Goal: Task Accomplishment & Management: Use online tool/utility

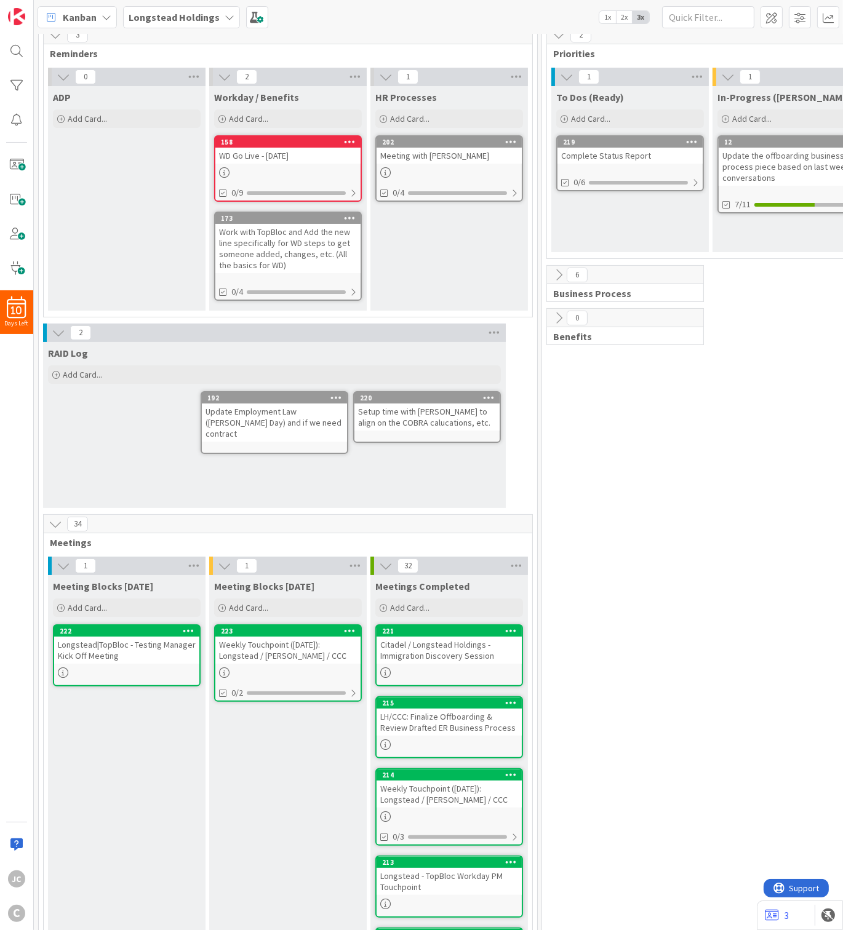
scroll to position [74, 0]
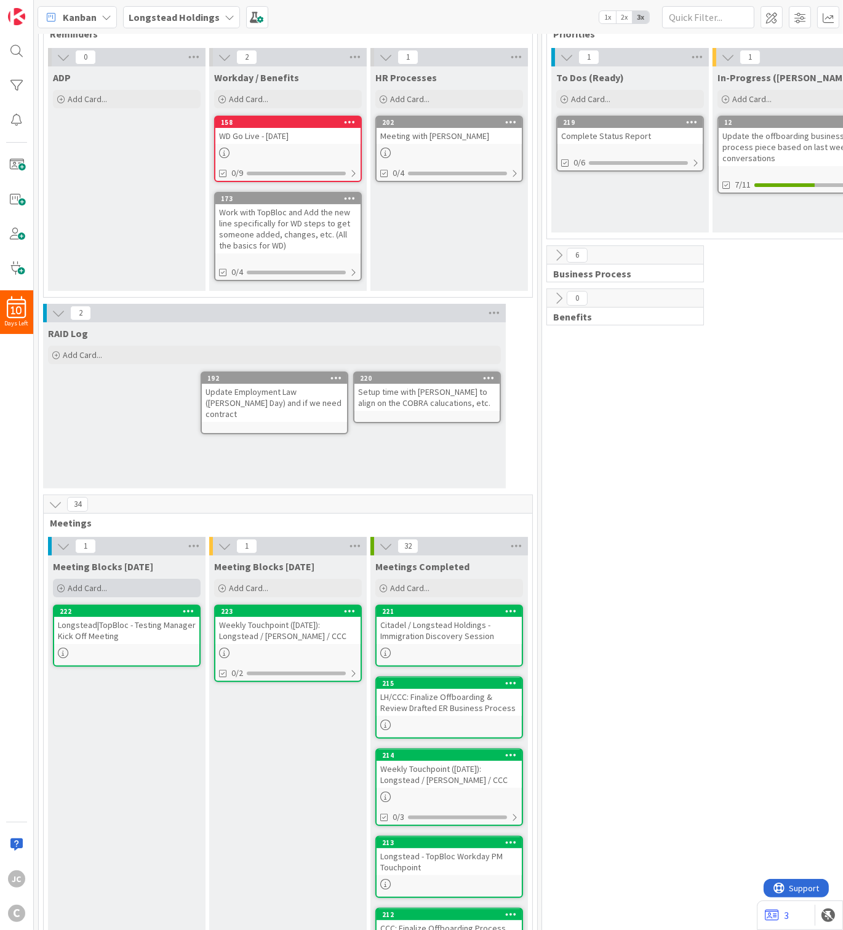
click at [119, 579] on div "Add Card..." at bounding box center [127, 588] width 148 height 18
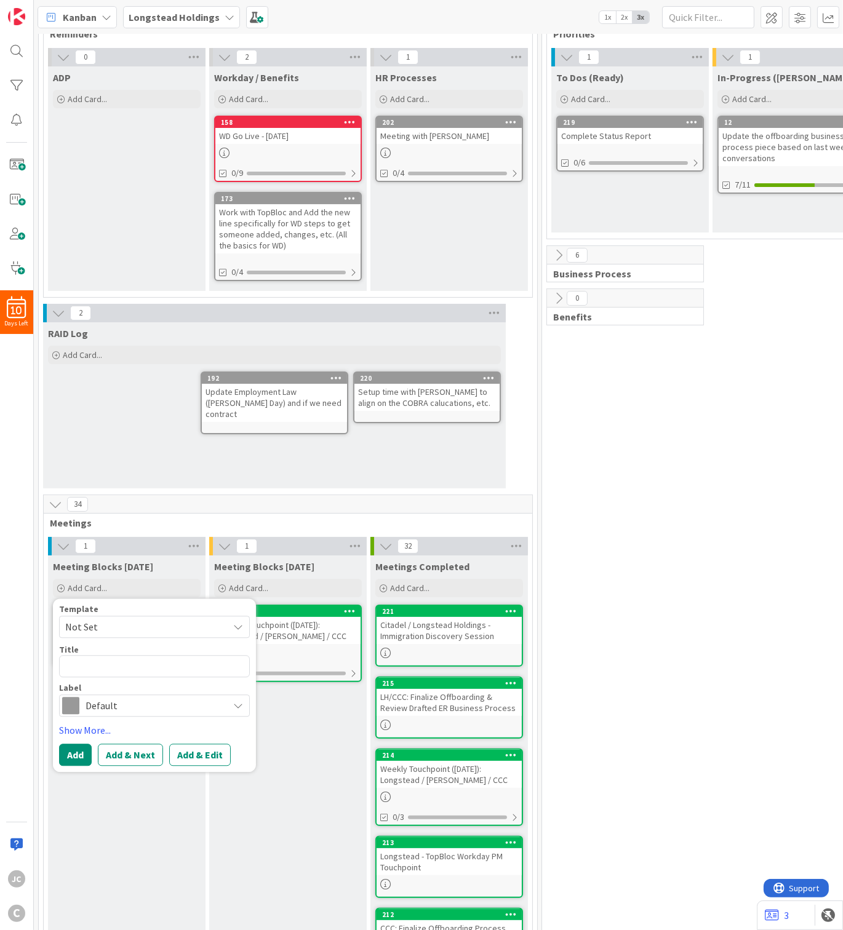
click at [130, 603] on span "Not Set" at bounding box center [142, 627] width 154 height 16
click at [124, 603] on span "Meetings" at bounding box center [164, 680] width 176 height 16
type textarea "x"
type textarea "Meetings"
click at [125, 603] on textarea "Meetings" at bounding box center [154, 666] width 191 height 22
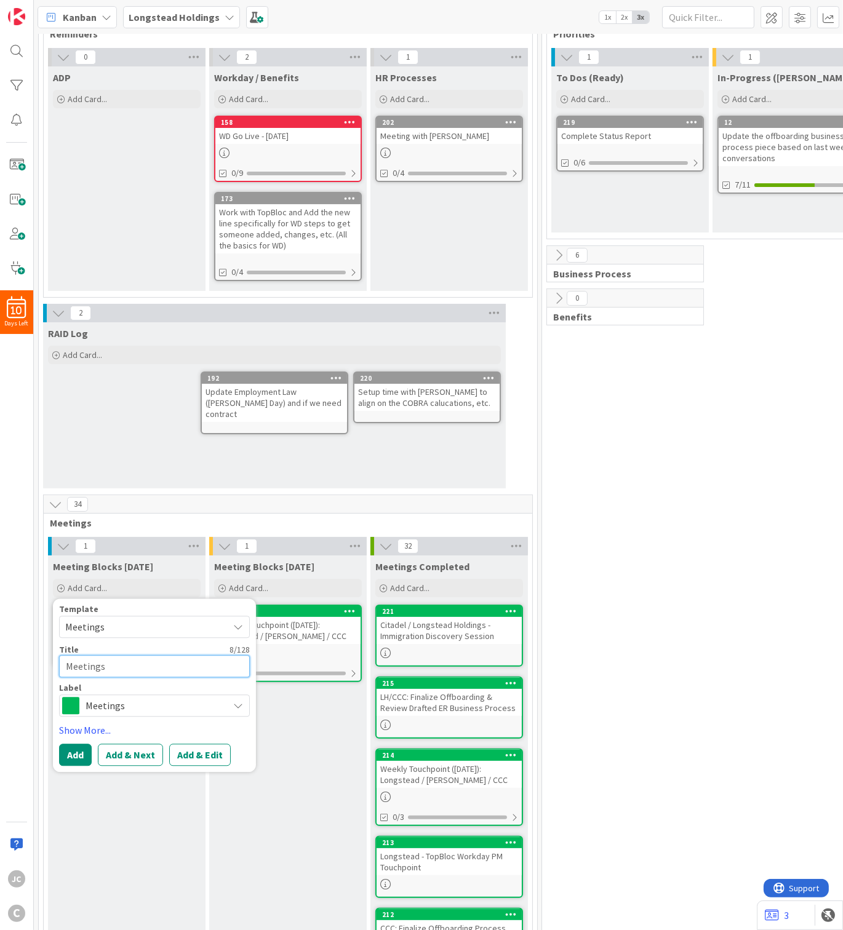
click at [125, 603] on textarea "Meetings" at bounding box center [154, 666] width 191 height 22
paste textarea "Citadel / Longstead Holdings - Workday/Tableau Integration"
type textarea "x"
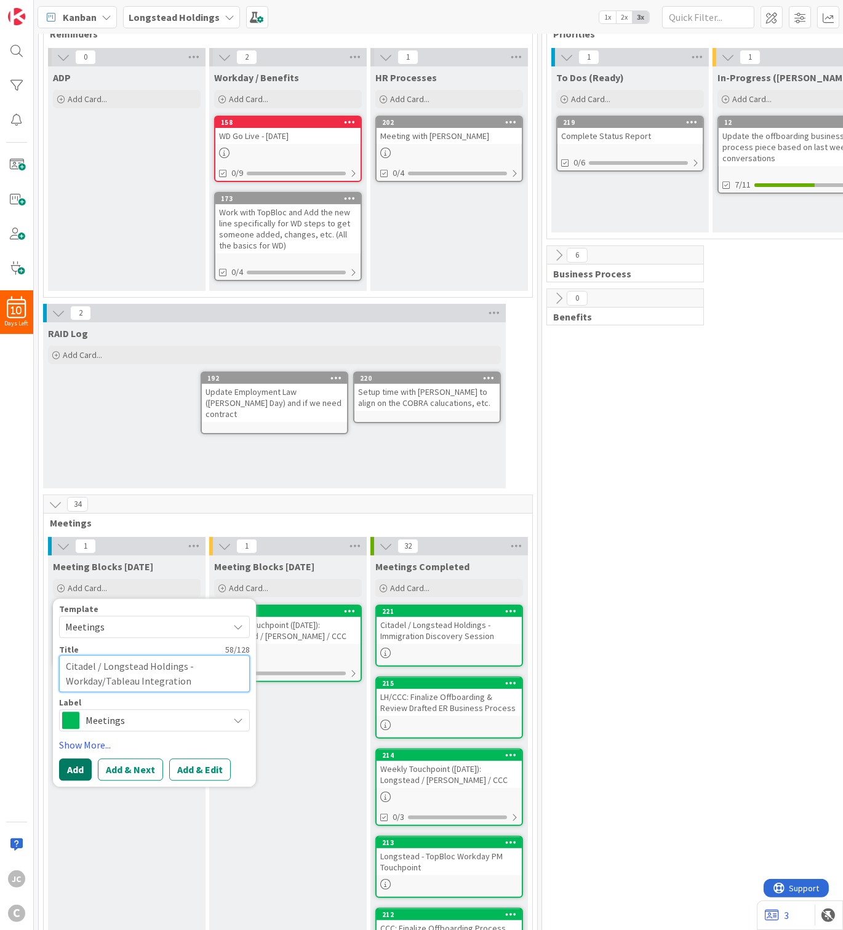
type textarea "Citadel / Longstead Holdings - Workday/Tableau Integration"
click at [74, 603] on button "Add" at bounding box center [75, 770] width 33 height 22
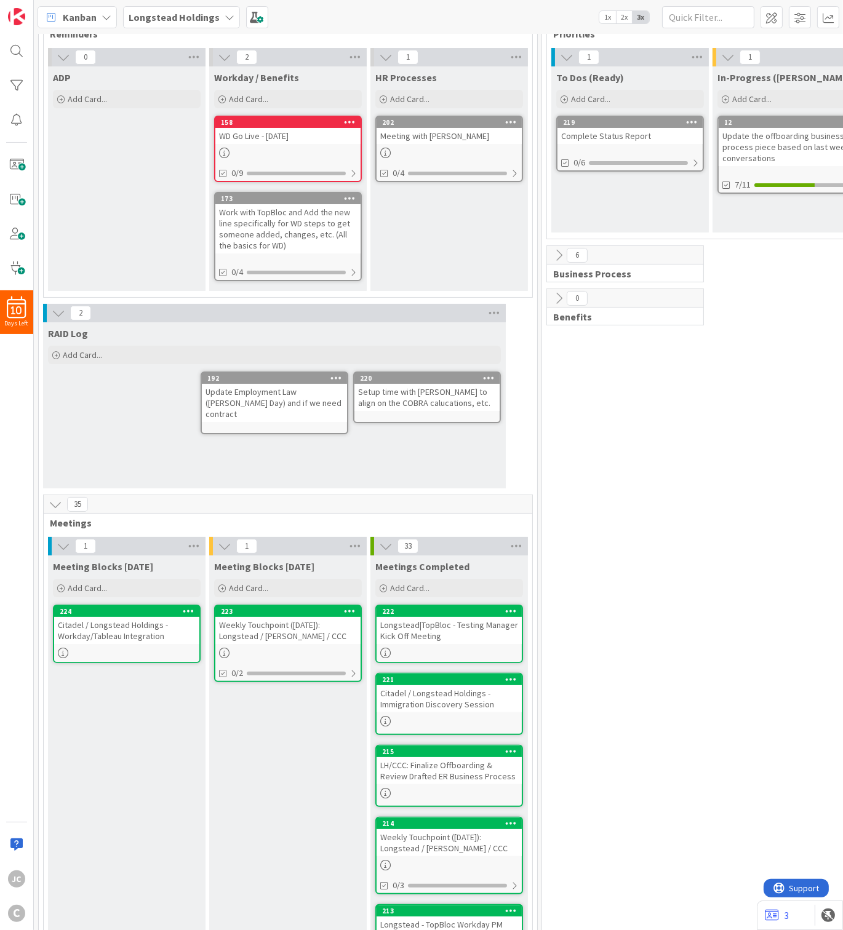
click at [129, 603] on div "Citadel / Longstead Holdings - Workday/Tableau Integration" at bounding box center [126, 630] width 145 height 27
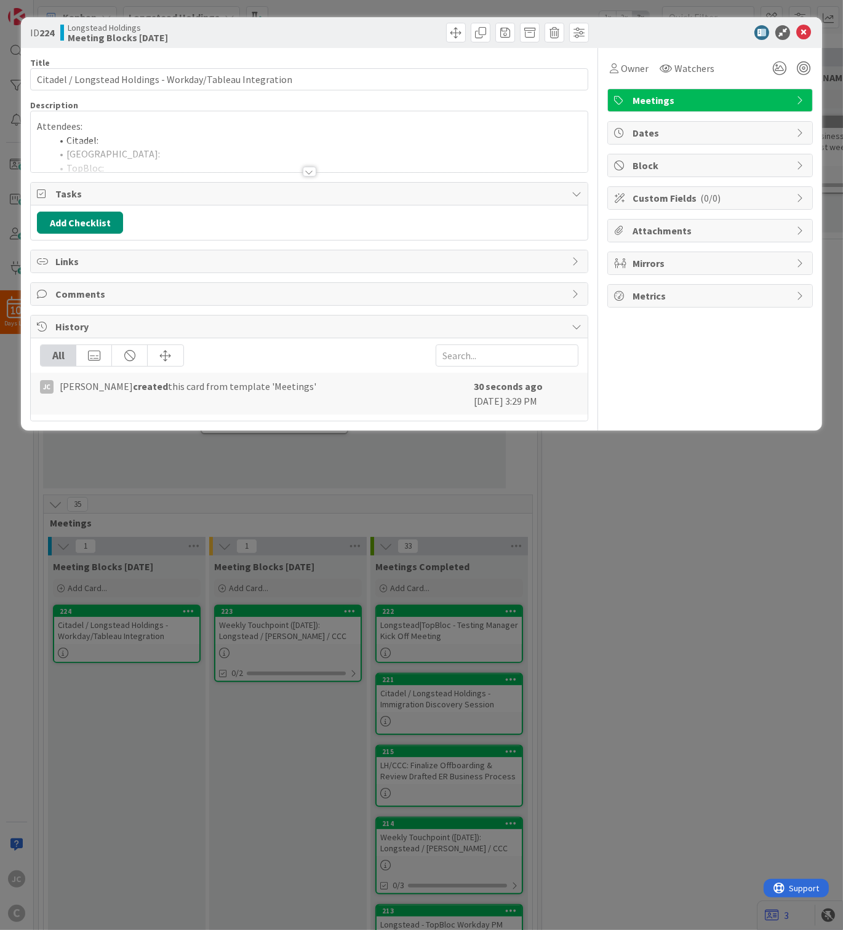
click at [300, 135] on div "Attendees: Citadel: Longstead: TopBloc: [PERSON_NAME]: CCC: Objective: Action i…" at bounding box center [309, 144] width 557 height 55
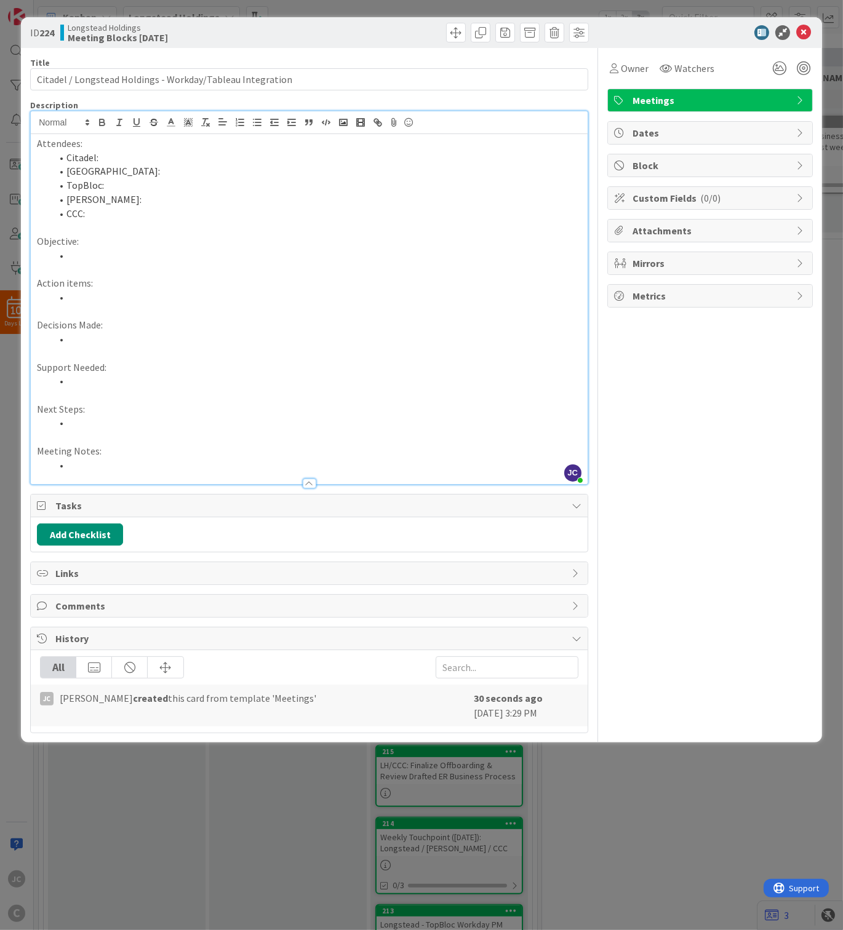
click at [169, 142] on p "Attendees:" at bounding box center [309, 144] width 544 height 14
click at [189, 159] on li "Citadel:" at bounding box center [317, 158] width 530 height 14
click at [202, 177] on li "[GEOGRAPHIC_DATA]:" at bounding box center [317, 171] width 530 height 14
click at [340, 154] on li "Citadel: [PERSON_NAME], [PERSON_NAME], [PERSON_NAME]" at bounding box center [317, 158] width 530 height 14
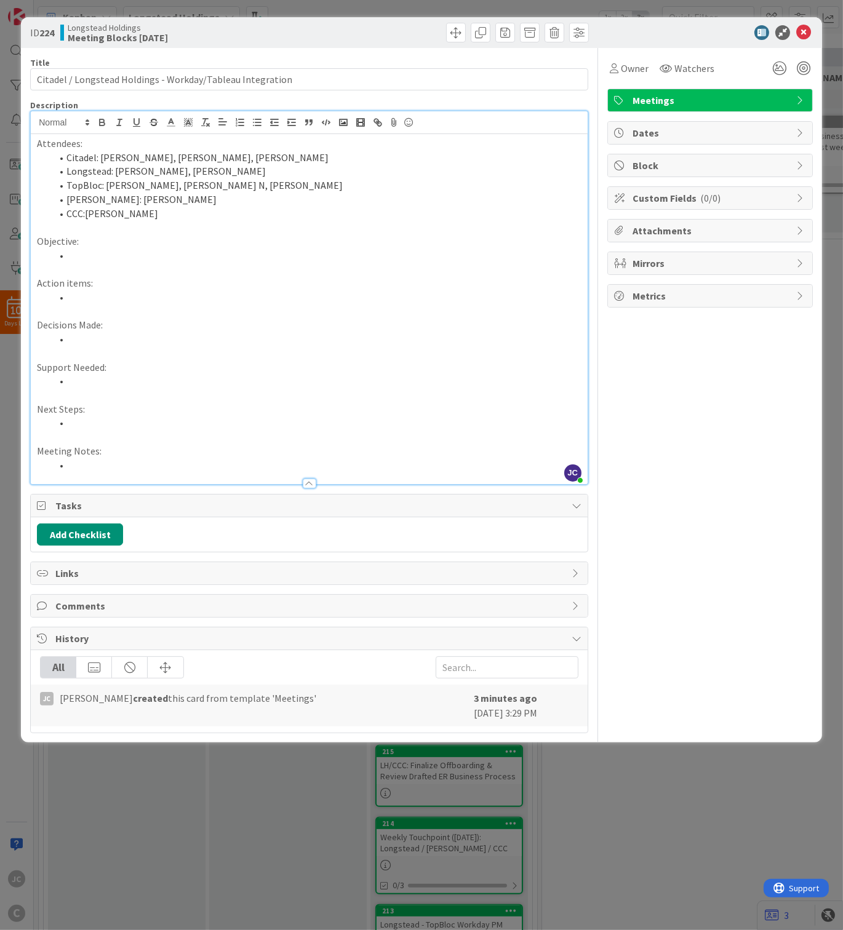
click at [149, 256] on li at bounding box center [317, 255] width 530 height 14
click at [205, 301] on li at bounding box center [317, 297] width 530 height 14
click at [250, 258] on li at bounding box center [317, 255] width 530 height 14
click at [100, 217] on li "CCC:[PERSON_NAME]" at bounding box center [317, 214] width 530 height 14
click at [87, 216] on li "CCC:[PERSON_NAME]" at bounding box center [317, 214] width 530 height 14
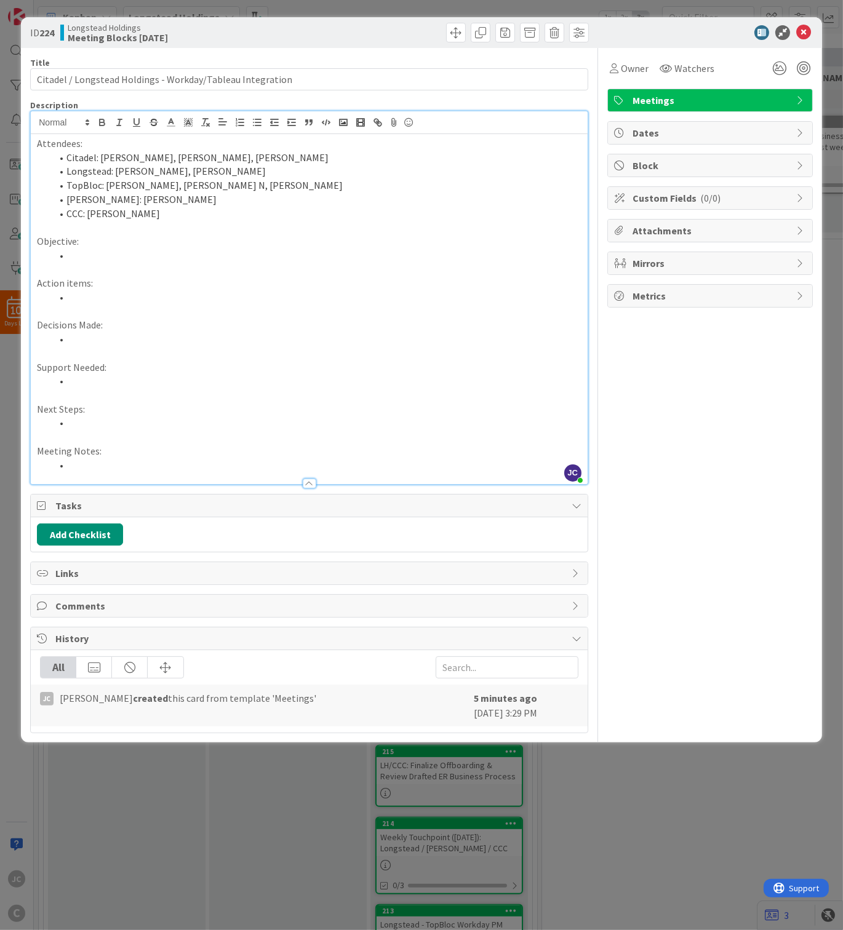
click at [635, 603] on div "ID 224 Longstead Holdings Meeting Blocks [DATE] Title 58 / 128 Citadel / Longst…" at bounding box center [421, 465] width 843 height 930
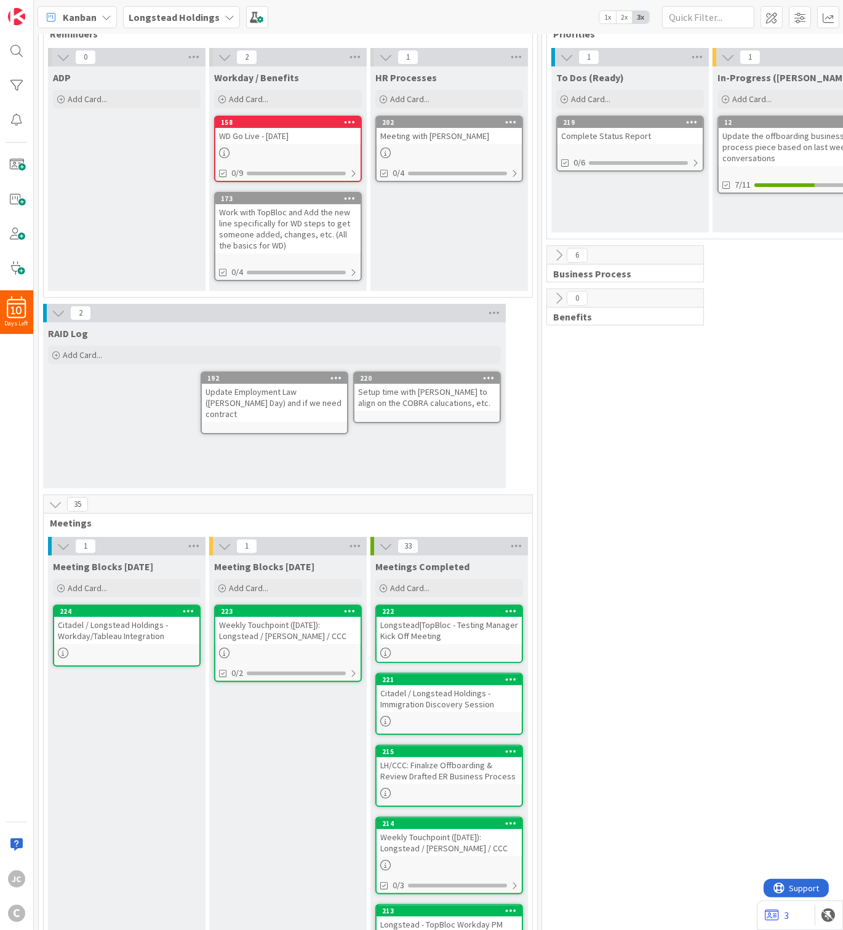
click at [138, 603] on div "Citadel / Longstead Holdings - Workday/Tableau Integration" at bounding box center [126, 630] width 145 height 27
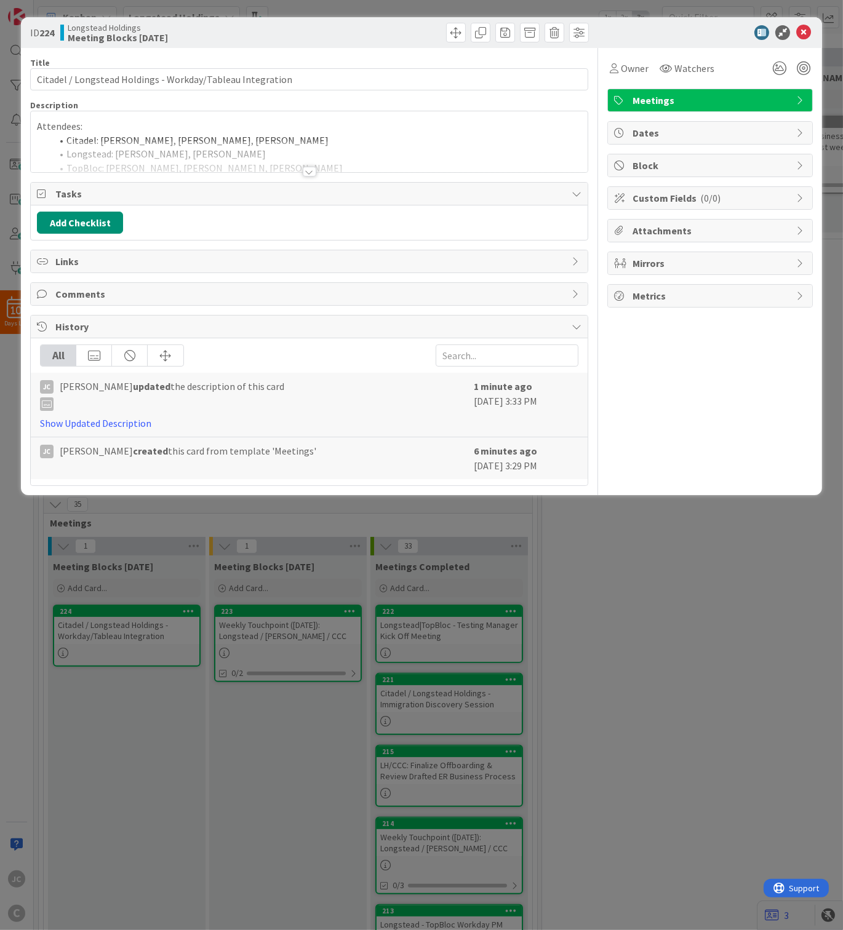
click at [274, 180] on div "Title 58 / 128 Citadel / Longstead Holdings - Workday/Tableau Integration Descr…" at bounding box center [309, 267] width 558 height 438
click at [310, 177] on div at bounding box center [310, 172] width 14 height 10
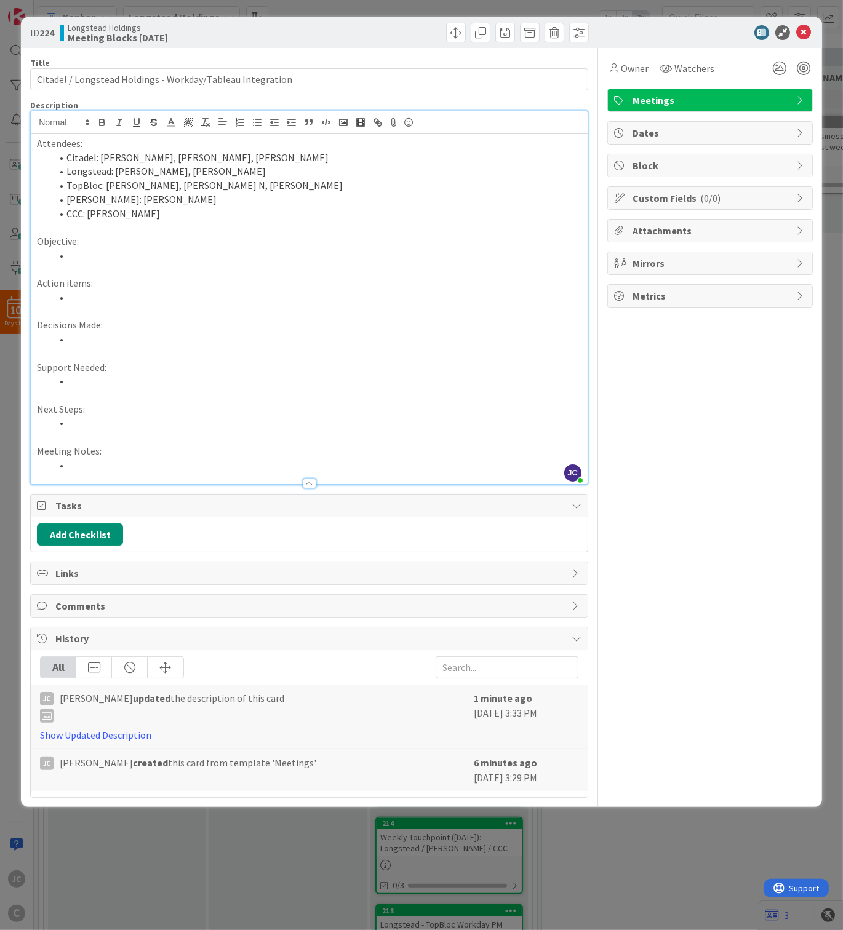
click at [242, 369] on p "Support Needed:" at bounding box center [309, 367] width 544 height 14
click at [248, 336] on li at bounding box center [317, 339] width 530 height 14
click at [279, 298] on li at bounding box center [317, 297] width 530 height 14
click at [705, 28] on icon at bounding box center [803, 32] width 15 height 15
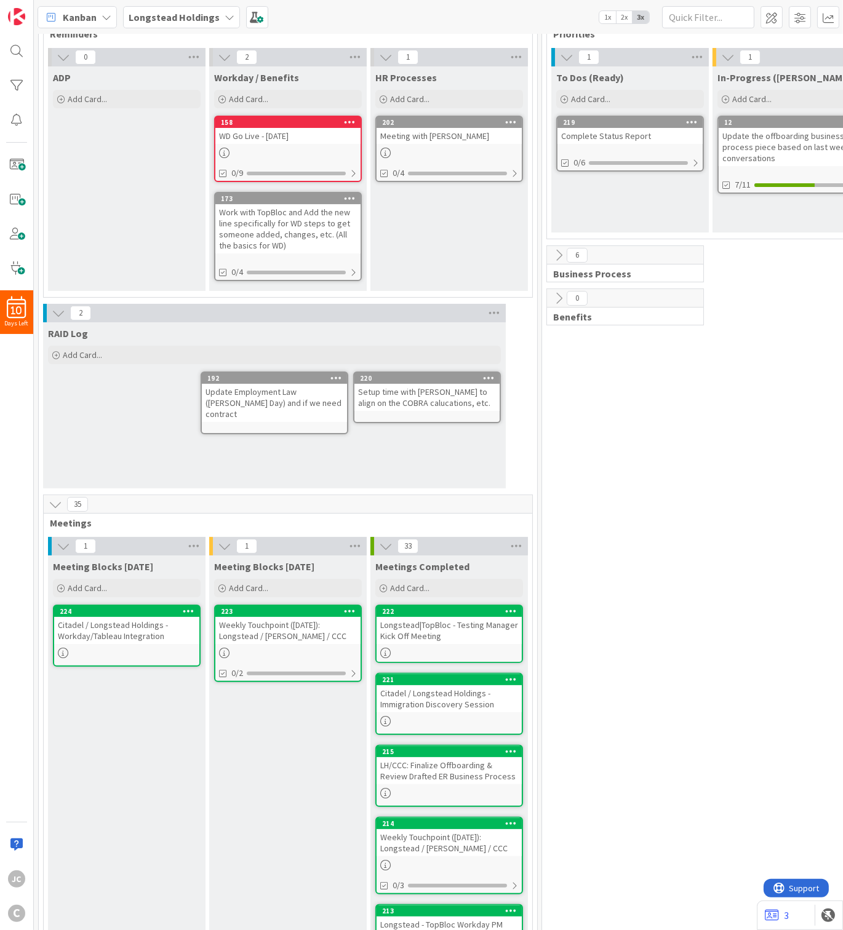
click at [565, 566] on div "2 Priorities 1 To Dos (Ready) Add Card... 219 Complete Status Report 0/6 1 In-P…" at bounding box center [790, 692] width 493 height 1373
click at [511, 175] on div "0/4" at bounding box center [448, 172] width 145 height 15
click at [563, 253] on icon at bounding box center [559, 255] width 14 height 14
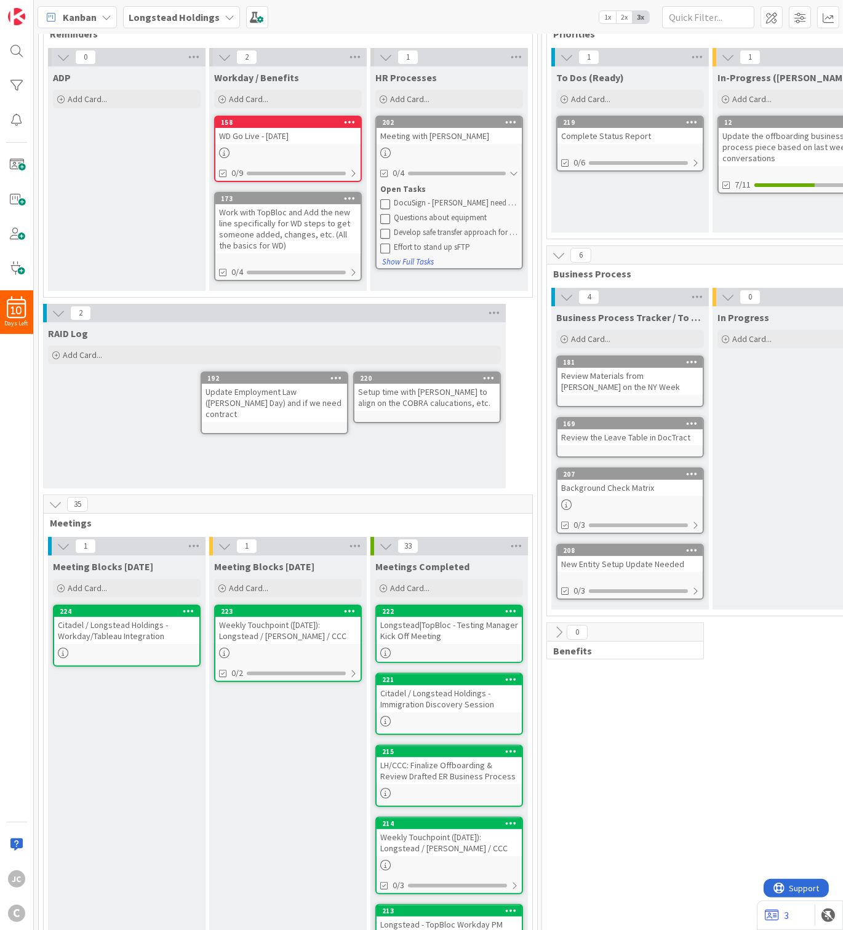
click at [558, 603] on icon at bounding box center [559, 633] width 14 height 14
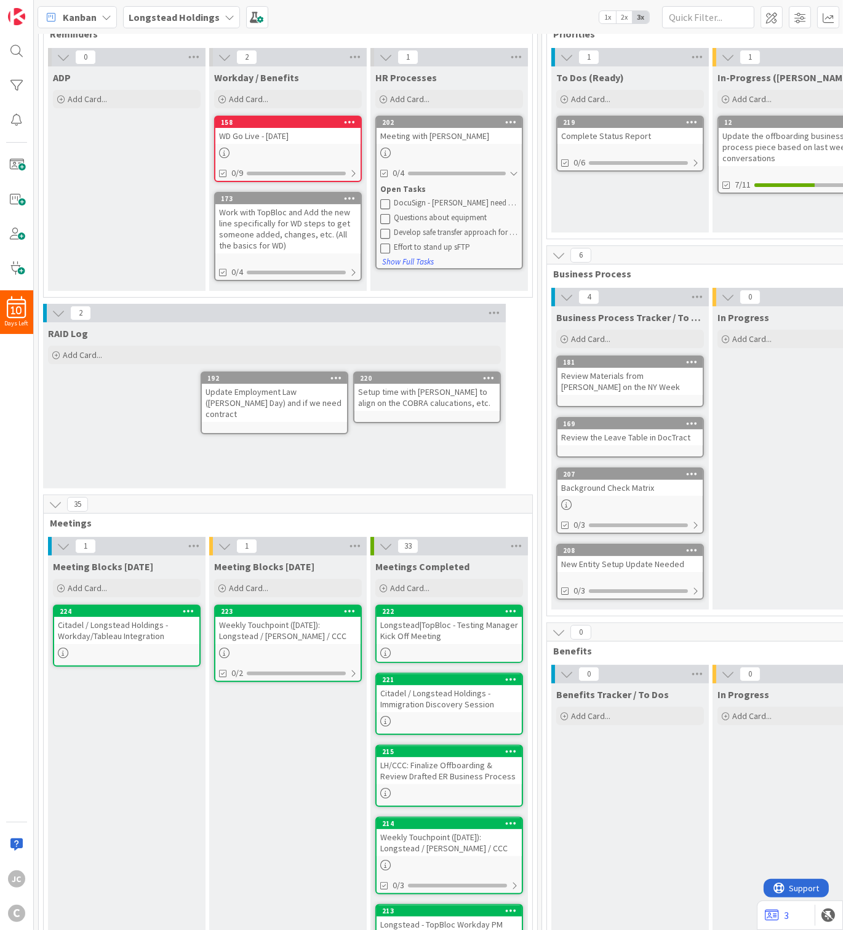
click at [135, 603] on div "Citadel / Longstead Holdings - Workday/Tableau Integration" at bounding box center [126, 630] width 145 height 27
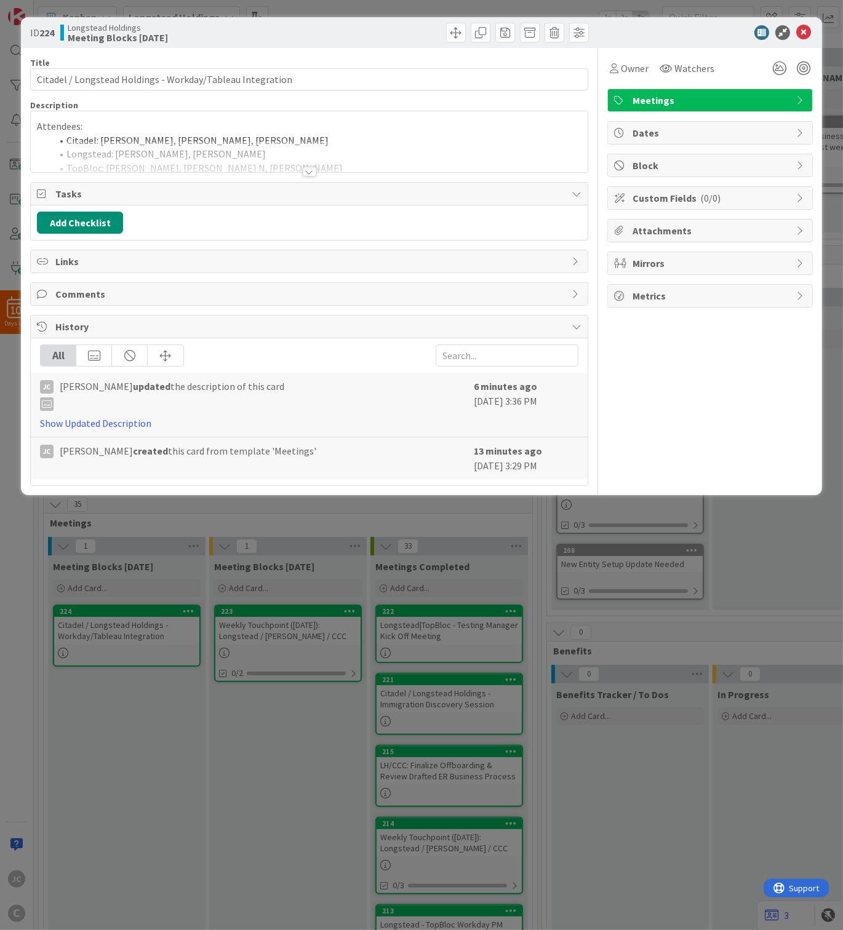
click at [301, 176] on div "Title 58 / 128 Citadel / Longstead Holdings - Workday/Tableau Integration Descr…" at bounding box center [309, 267] width 558 height 438
click at [303, 175] on div at bounding box center [310, 172] width 14 height 10
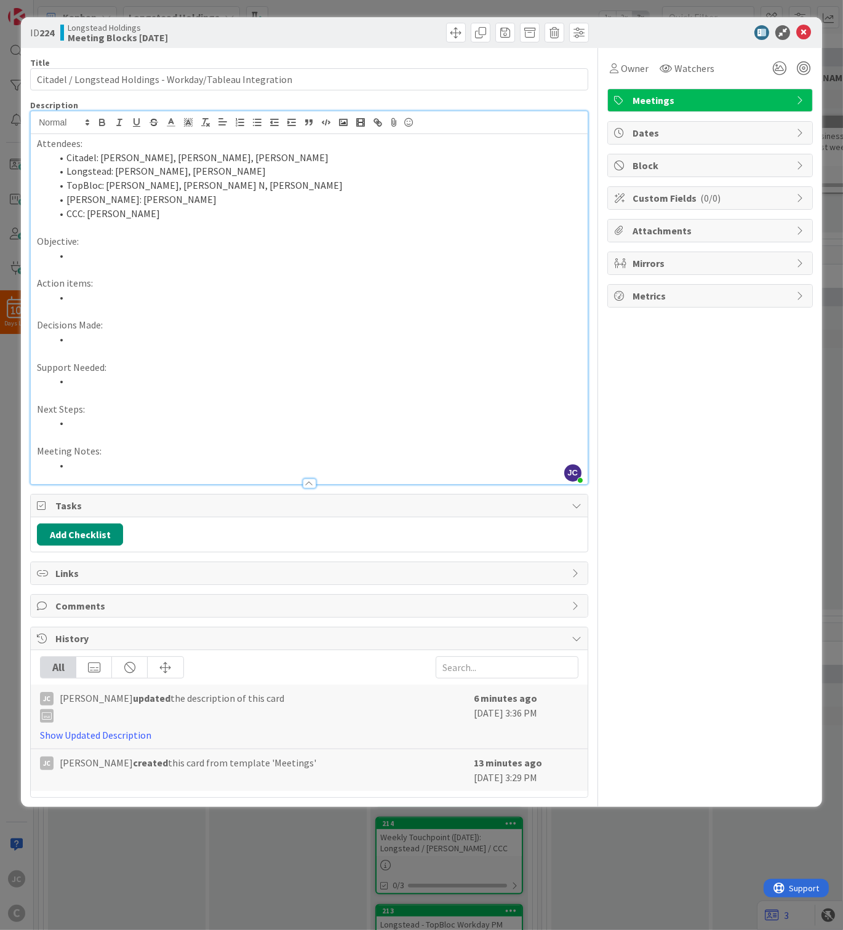
click at [300, 399] on p at bounding box center [309, 395] width 544 height 14
click at [293, 489] on div "Title 58 / 128 Citadel / Longstead Holdings - Workday/Tableau Integration Descr…" at bounding box center [309, 423] width 558 height 750
click at [286, 480] on div at bounding box center [309, 477] width 557 height 13
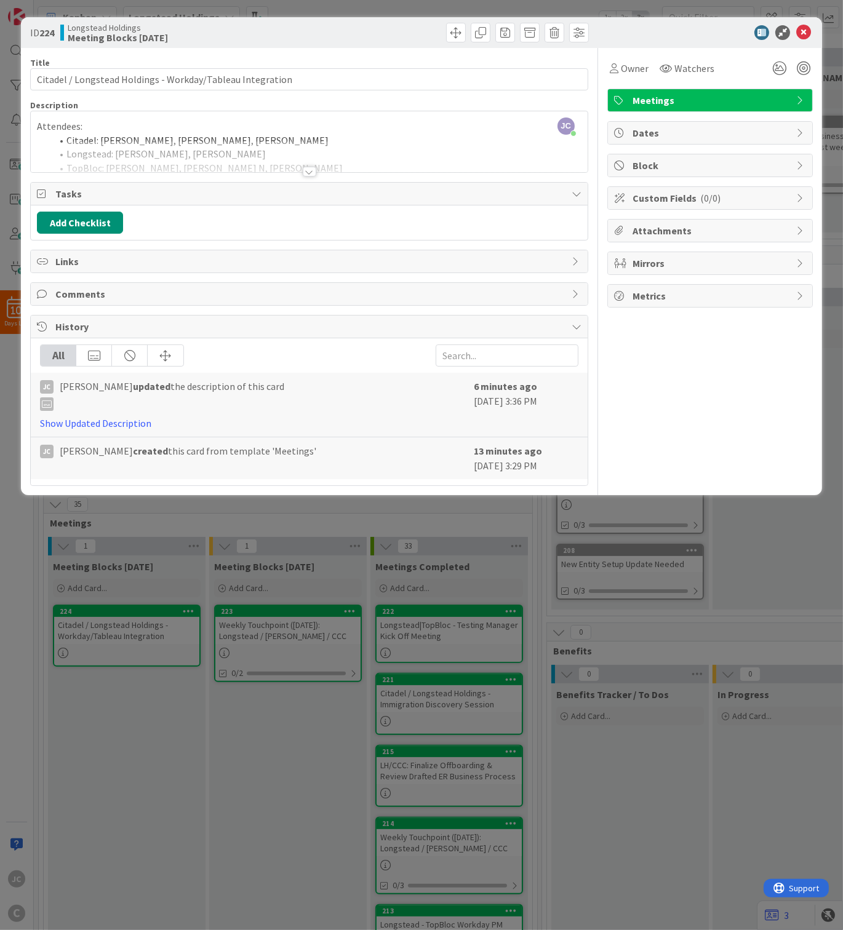
click at [312, 170] on div at bounding box center [310, 172] width 14 height 10
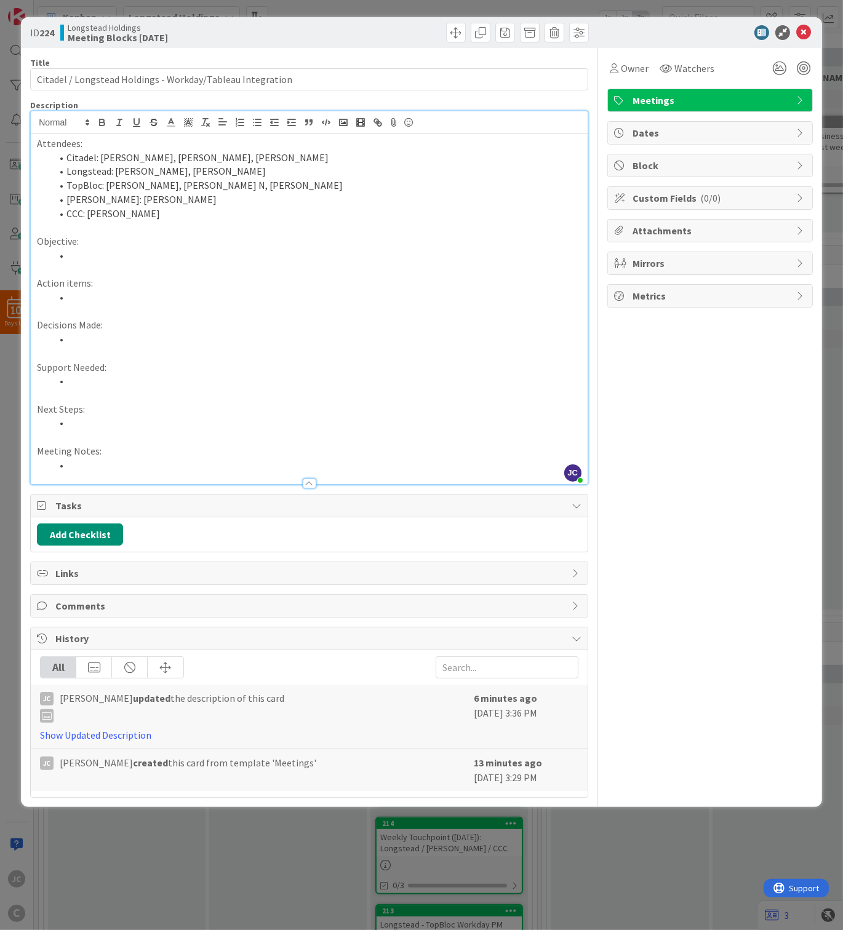
click at [153, 258] on li at bounding box center [317, 255] width 530 height 14
click at [678, 603] on div "ID 224 Longstead Holdings Meeting Blocks [DATE] Title 58 / 128 Citadel / Longst…" at bounding box center [421, 465] width 843 height 930
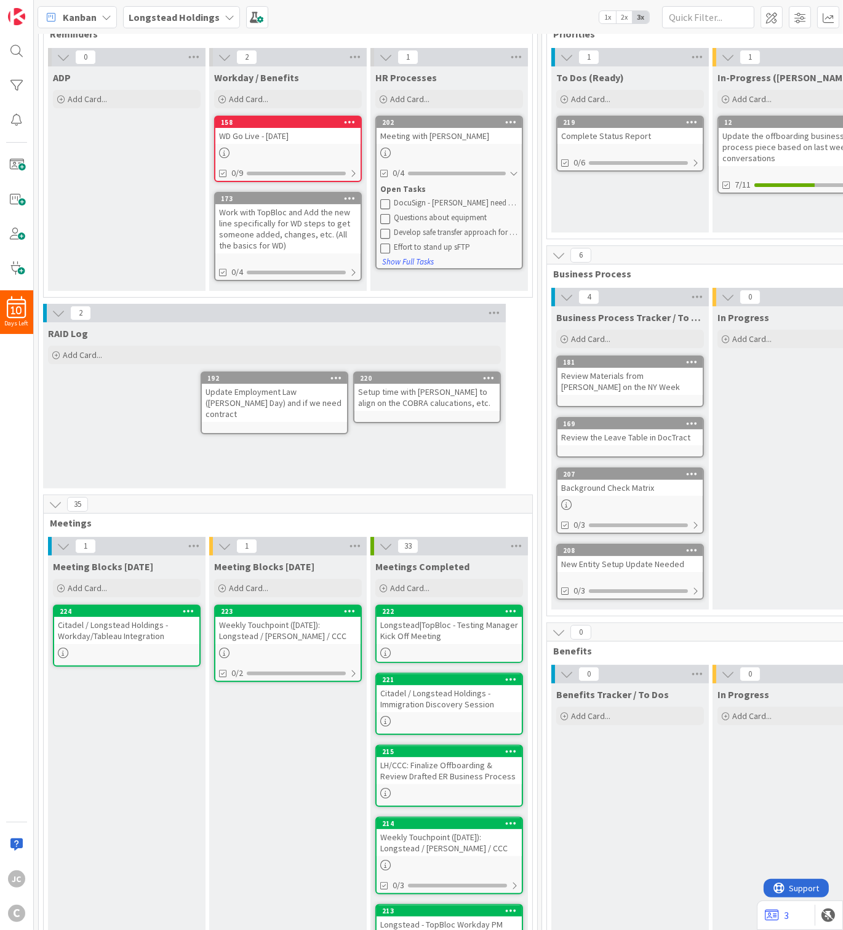
click at [705, 410] on div "In Progress Add Card..." at bounding box center [790, 457] width 157 height 303
click at [634, 202] on div "To Dos (Ready) Add Card... 219 Complete Status Report 0/6" at bounding box center [629, 149] width 157 height 166
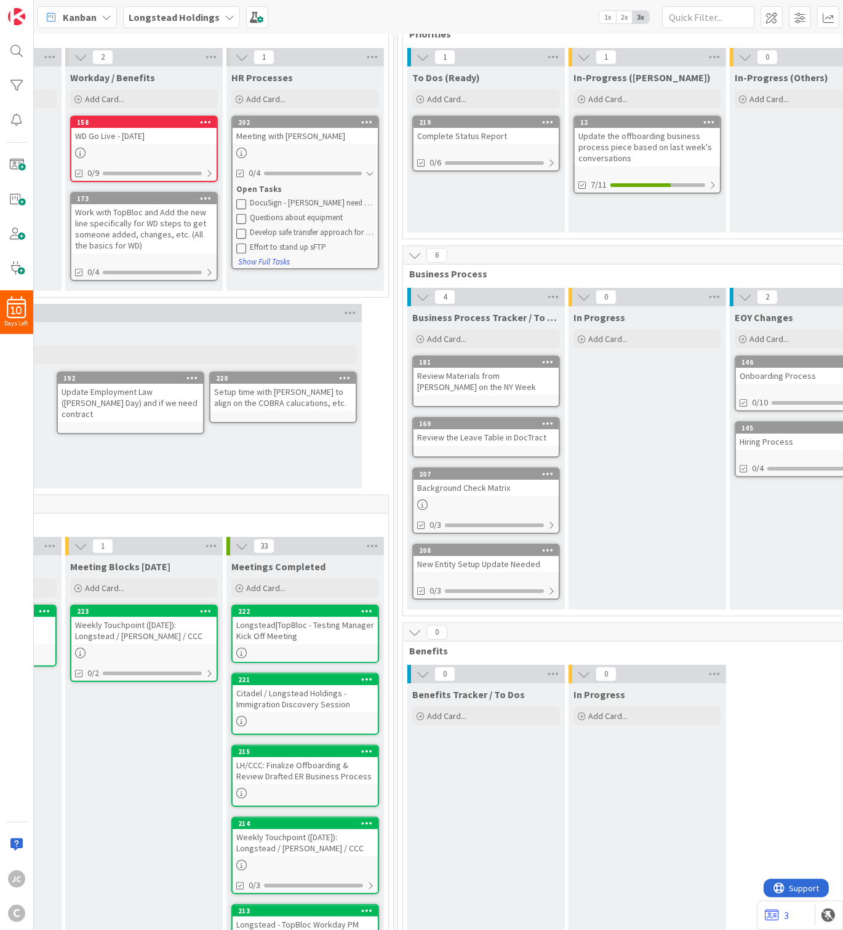
scroll to position [0, 144]
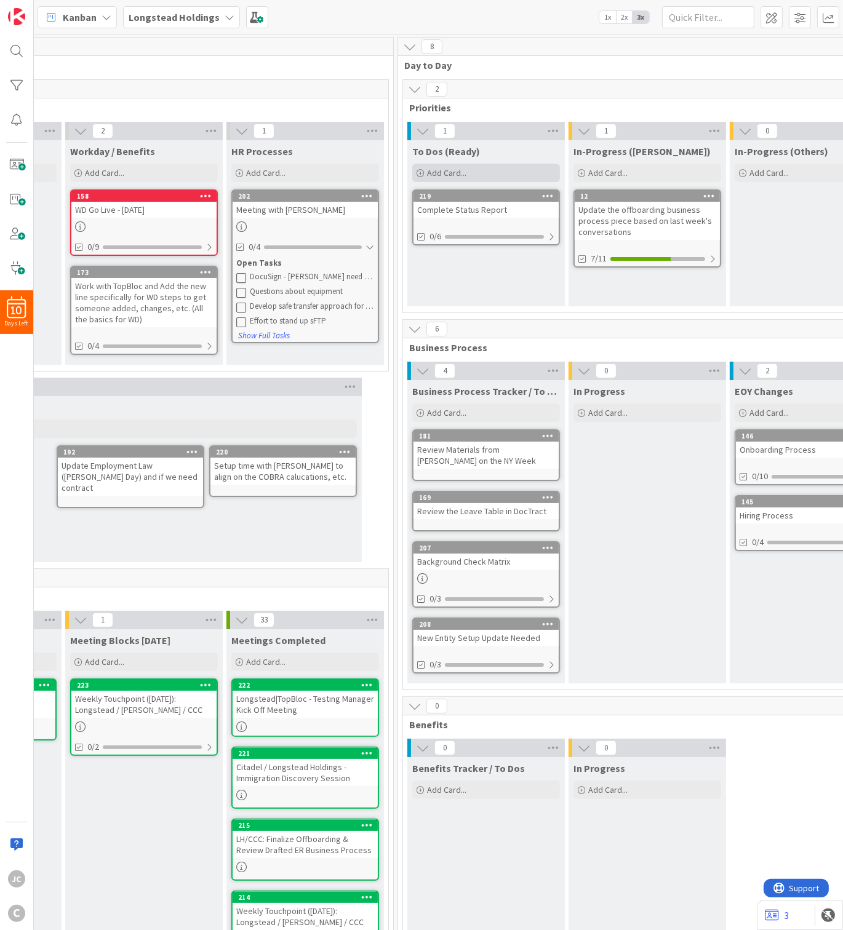
click at [483, 175] on div "Add Card..." at bounding box center [486, 173] width 148 height 18
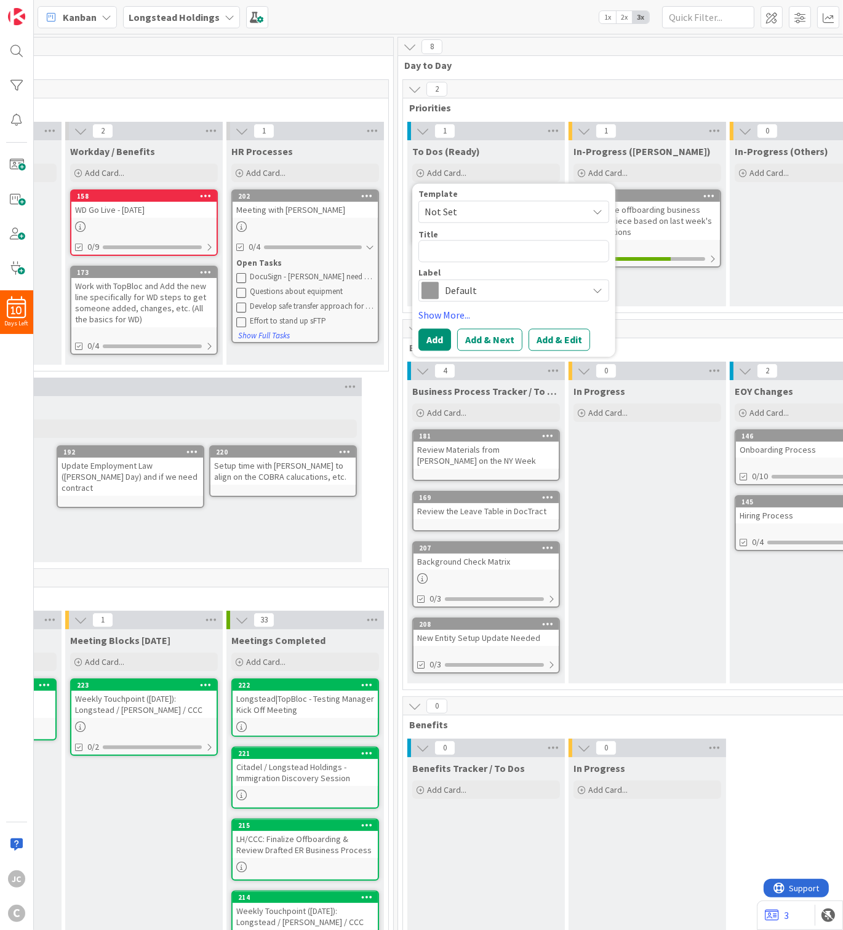
type textarea "x"
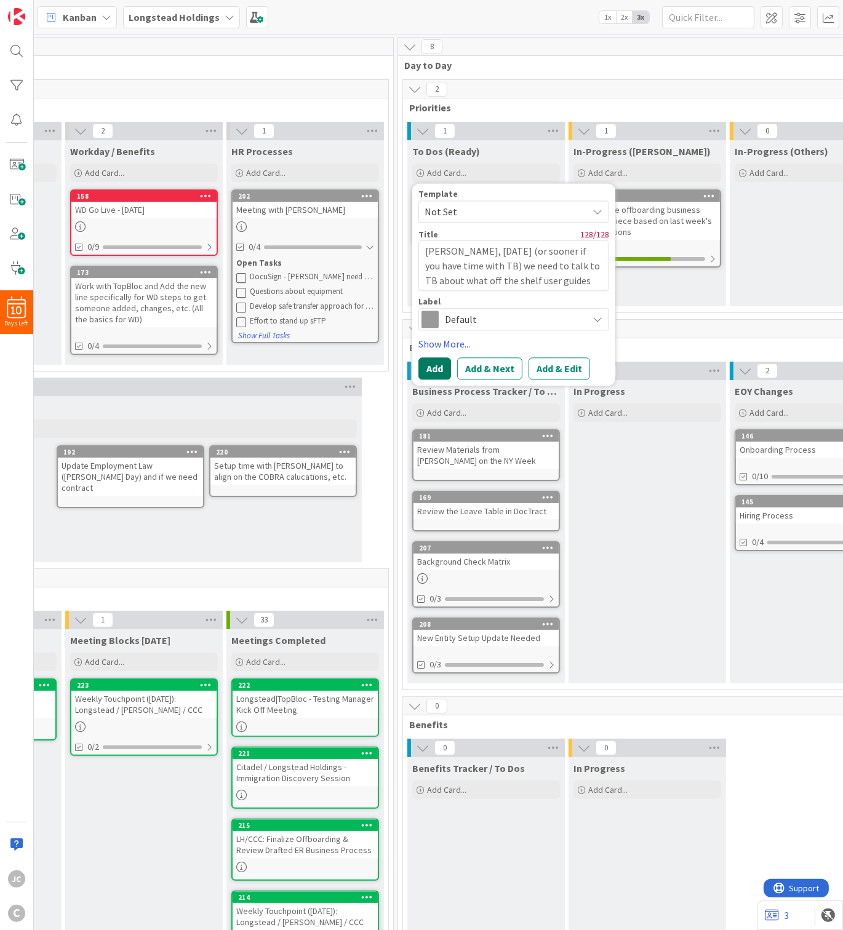
type textarea "[PERSON_NAME], [DATE] (or sooner if you have time with TB) we need to talk to T…"
click at [438, 370] on button "Add" at bounding box center [434, 369] width 33 height 22
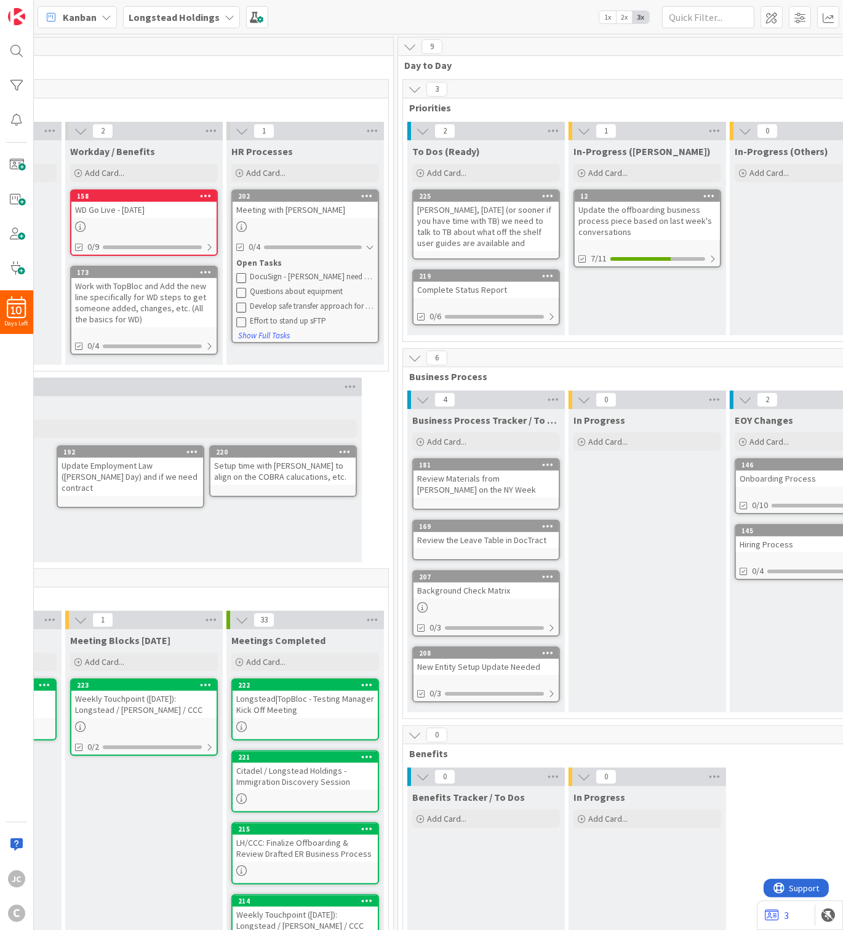
click at [496, 220] on div "[PERSON_NAME], [DATE] (or sooner if you have time with TB) we need to talk to T…" at bounding box center [485, 226] width 145 height 49
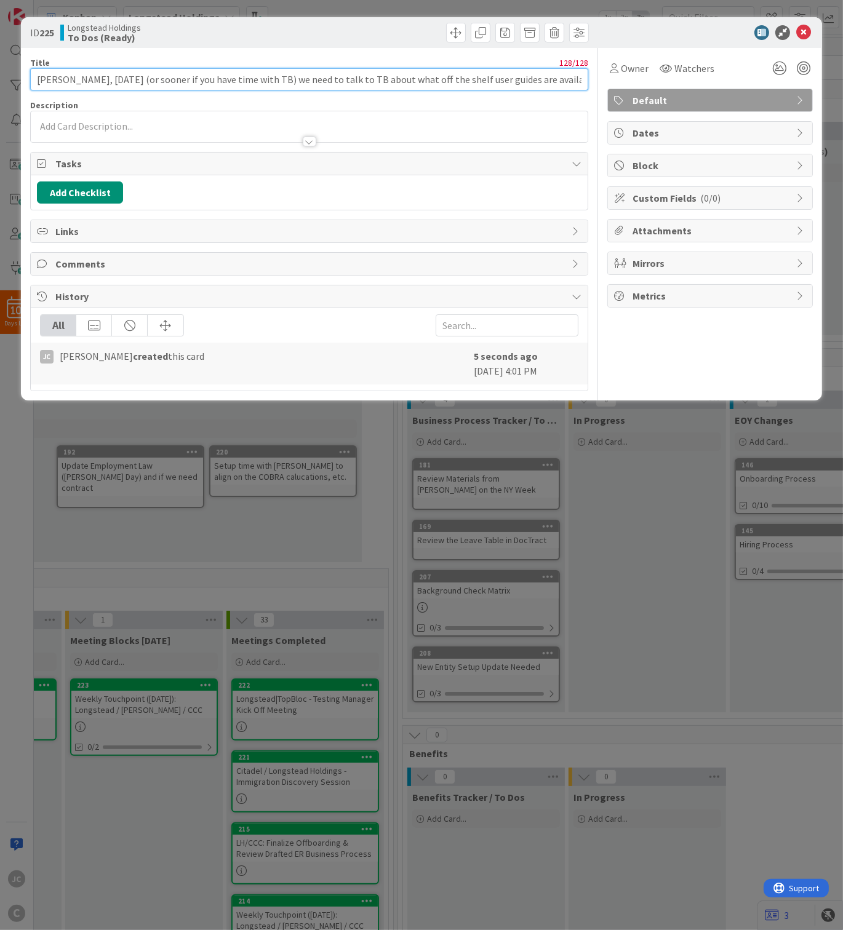
click at [563, 82] on input "[PERSON_NAME], [DATE] (or sooner if you have time with TB) we need to talk to T…" at bounding box center [309, 79] width 558 height 22
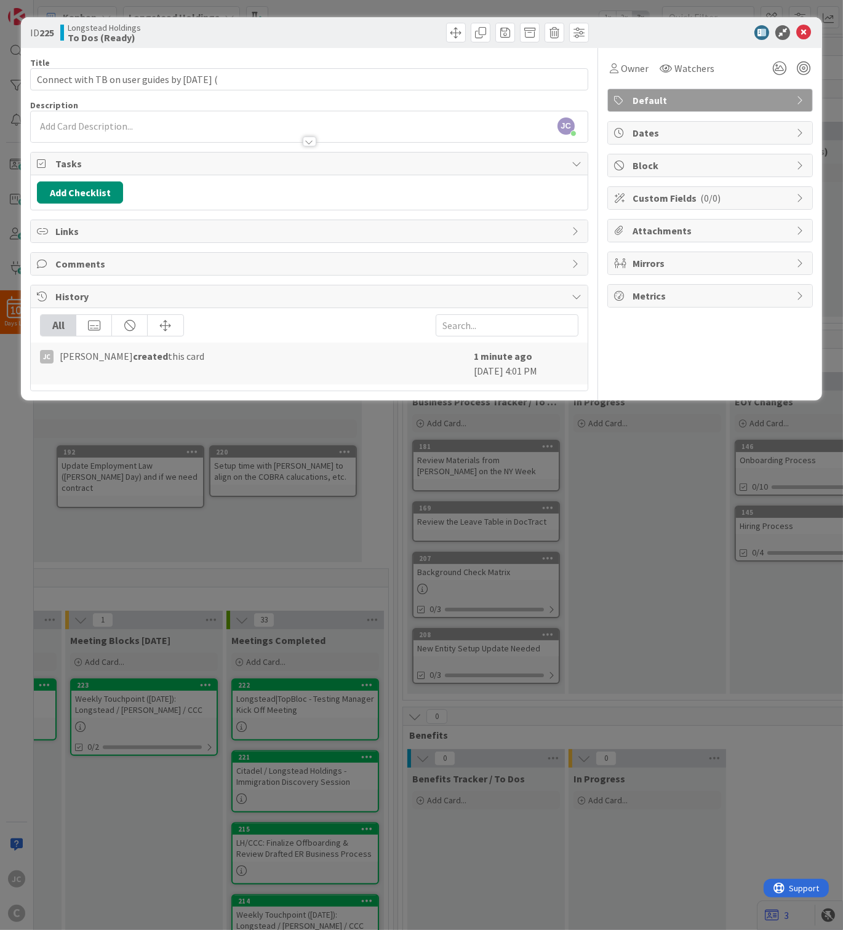
click at [310, 58] on div "Title 42 / 128" at bounding box center [309, 62] width 558 height 11
click at [306, 75] on input "Connect with TB on user guides by [DATE] (" at bounding box center [309, 79] width 558 height 22
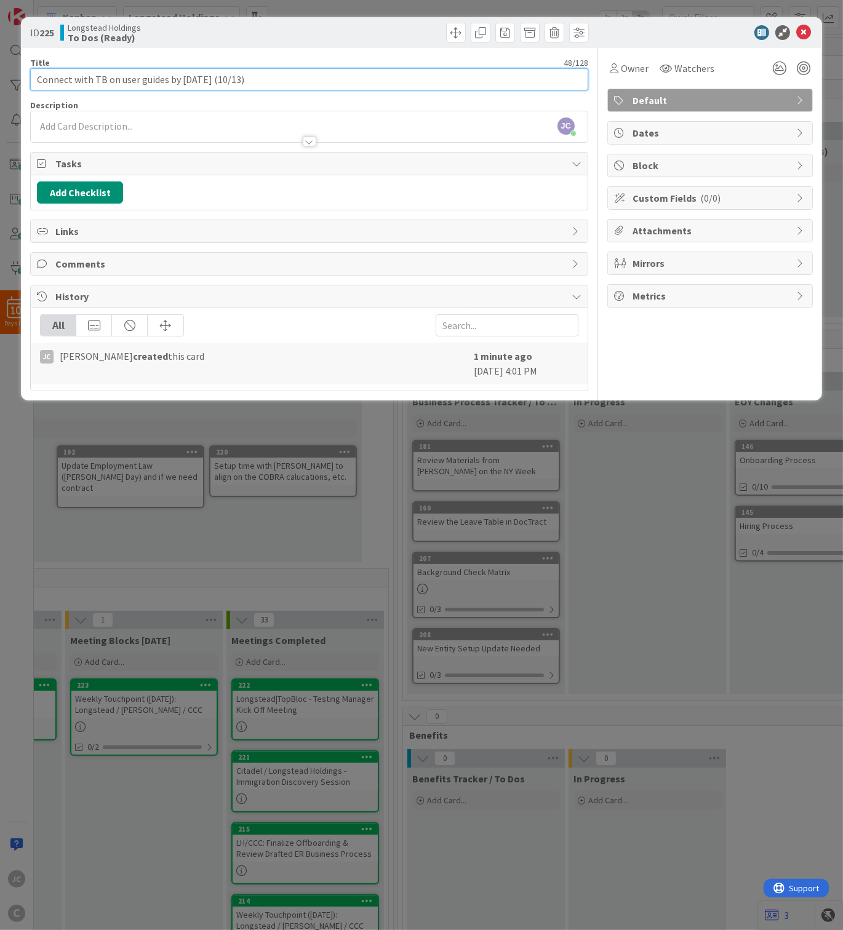
type input "Connect with TB on user guides by [DATE] (10/13)"
click at [156, 130] on div at bounding box center [309, 135] width 557 height 13
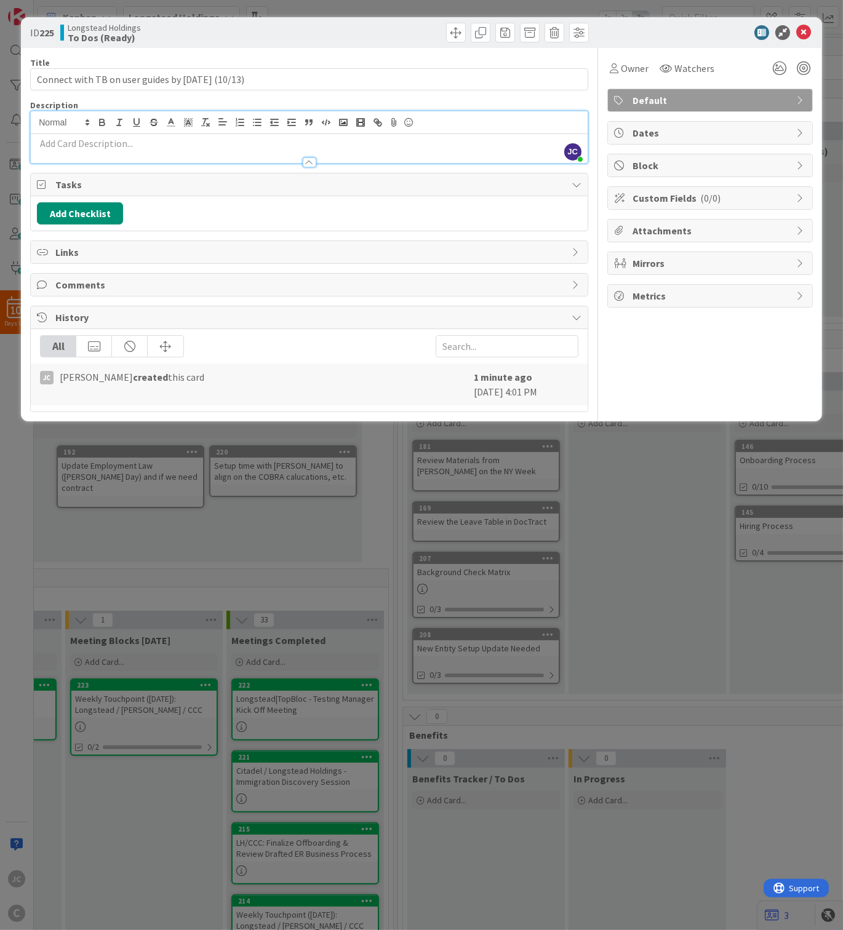
click at [158, 148] on p at bounding box center [309, 144] width 544 height 14
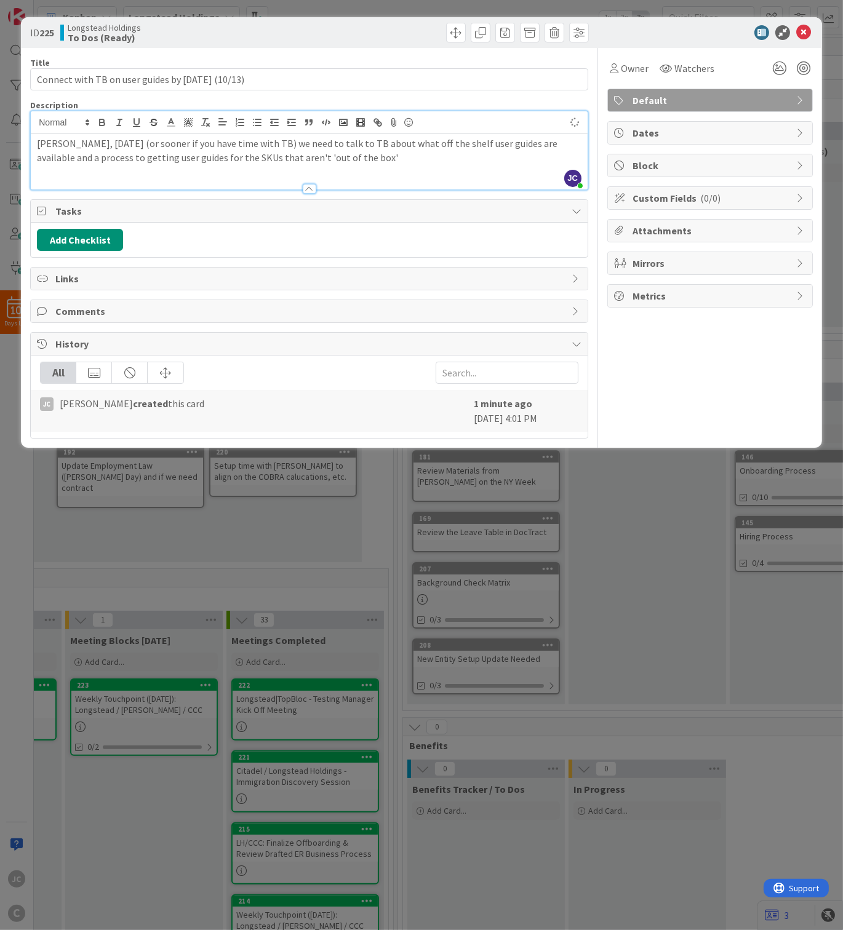
click at [640, 511] on div "ID 225 Longstead Holdings To Dos (Ready) Title 48 / 128 Connect with TB on user…" at bounding box center [421, 465] width 843 height 930
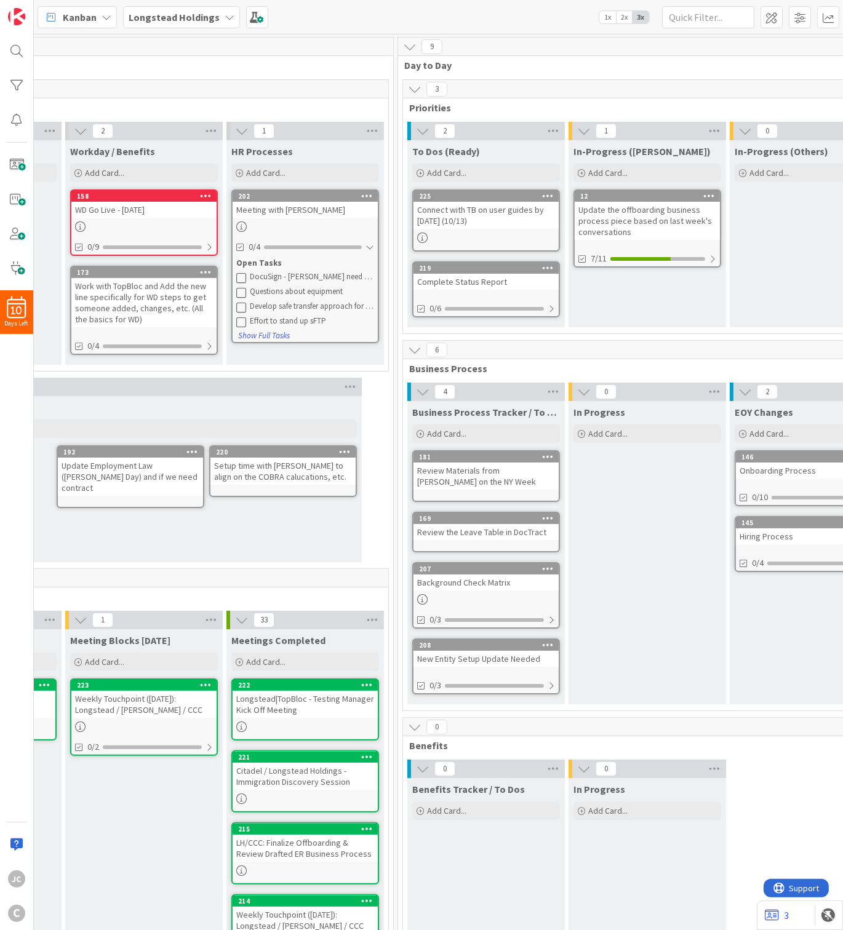
click at [482, 204] on div "Connect with TB on user guides by [DATE] (10/13)" at bounding box center [485, 215] width 145 height 27
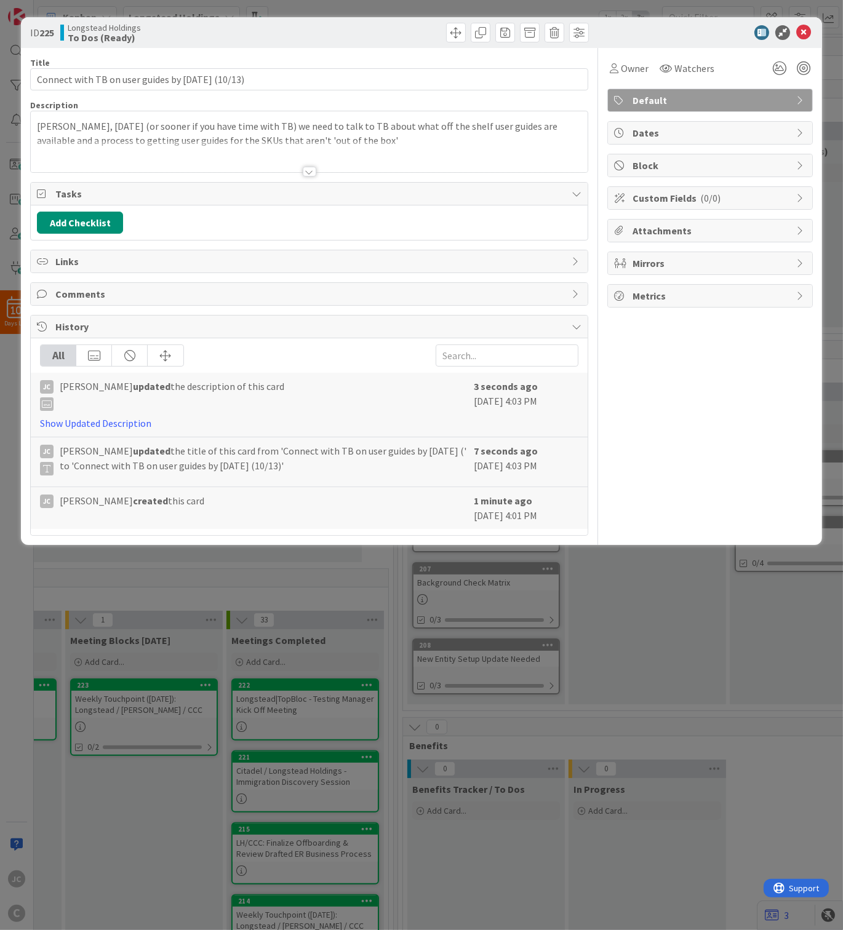
click at [646, 570] on div "ID 225 Longstead Holdings To Dos (Ready) Title 48 / 128 Connect with TB on user…" at bounding box center [421, 465] width 843 height 930
